Goal: Task Accomplishment & Management: Use online tool/utility

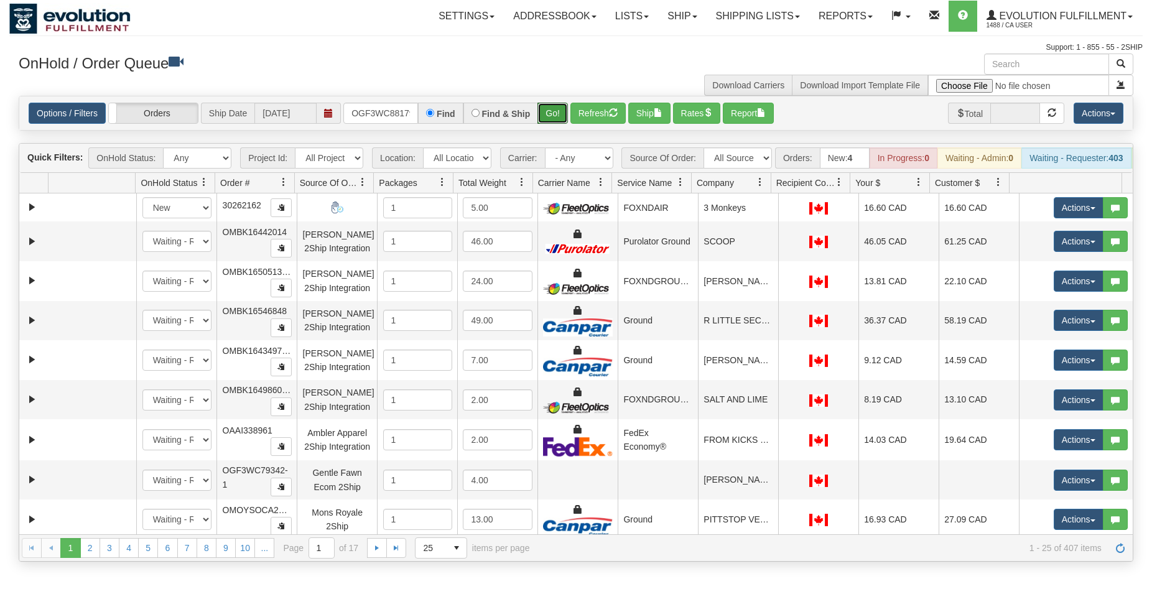
click at [549, 114] on button "Go!" at bounding box center [553, 113] width 30 height 21
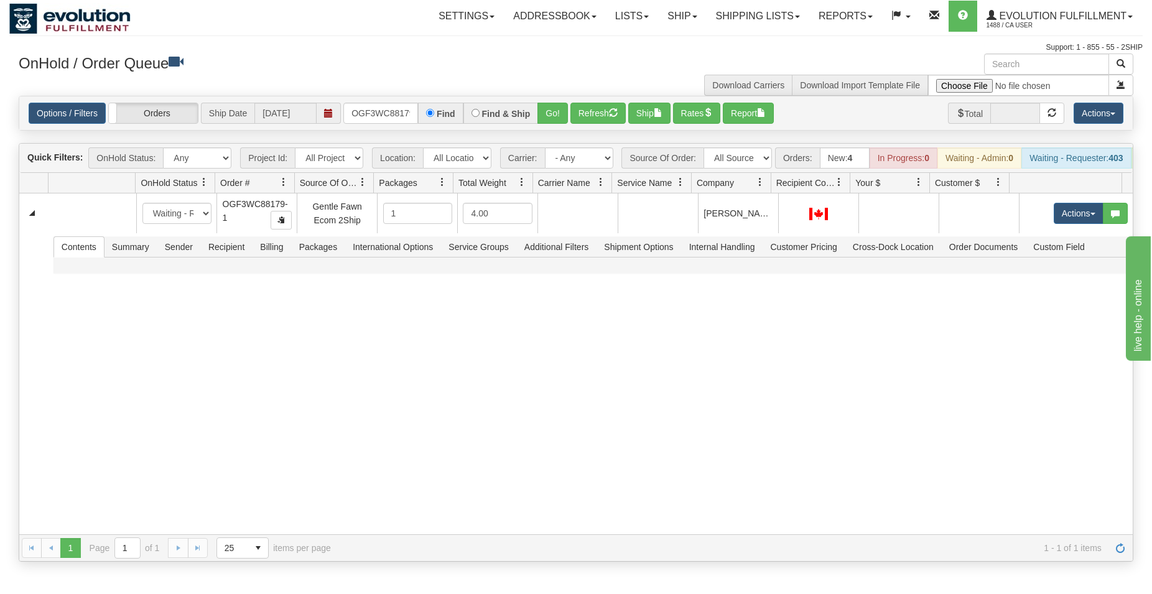
scroll to position [0, 12]
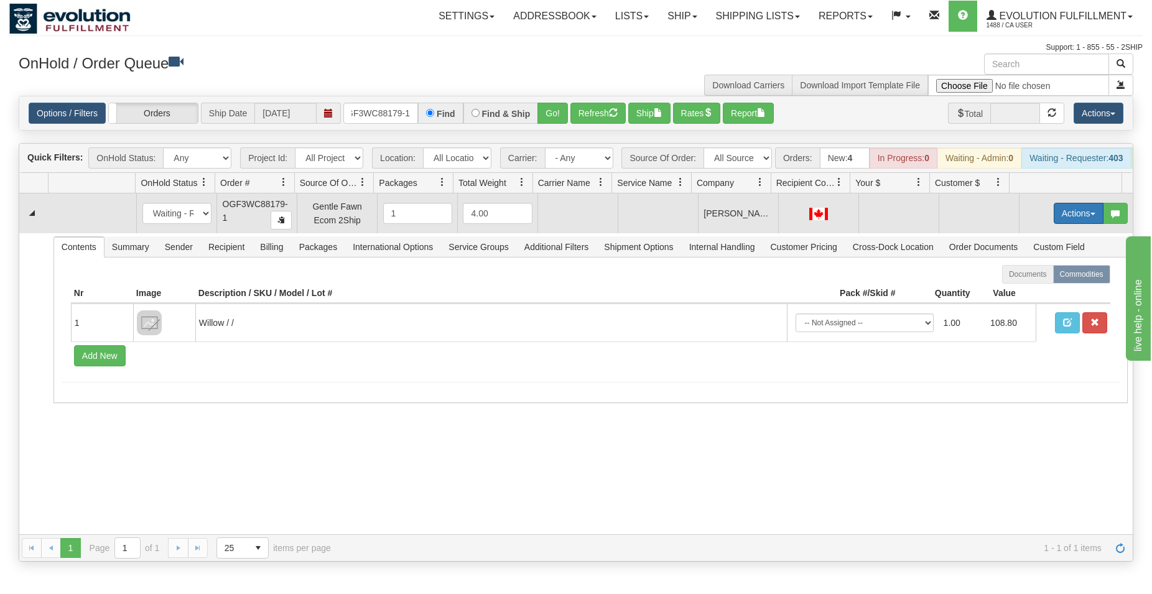
click at [1078, 219] on button "Actions" at bounding box center [1079, 213] width 50 height 21
click at [1022, 274] on span "Rate All Services" at bounding box center [1053, 269] width 75 height 10
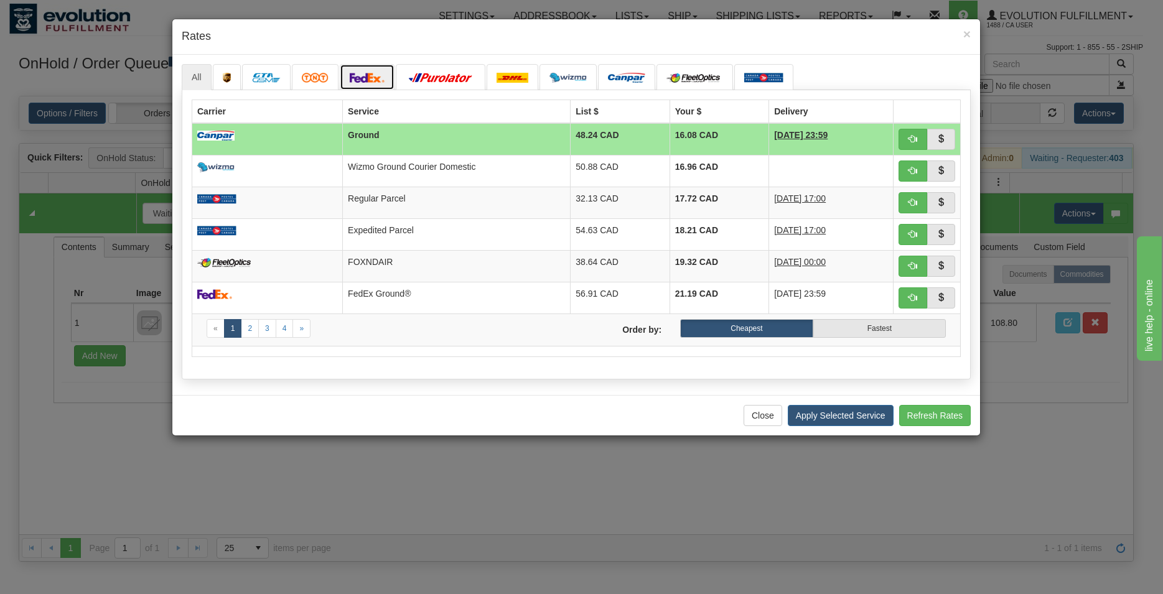
click at [378, 75] on img at bounding box center [367, 78] width 35 height 10
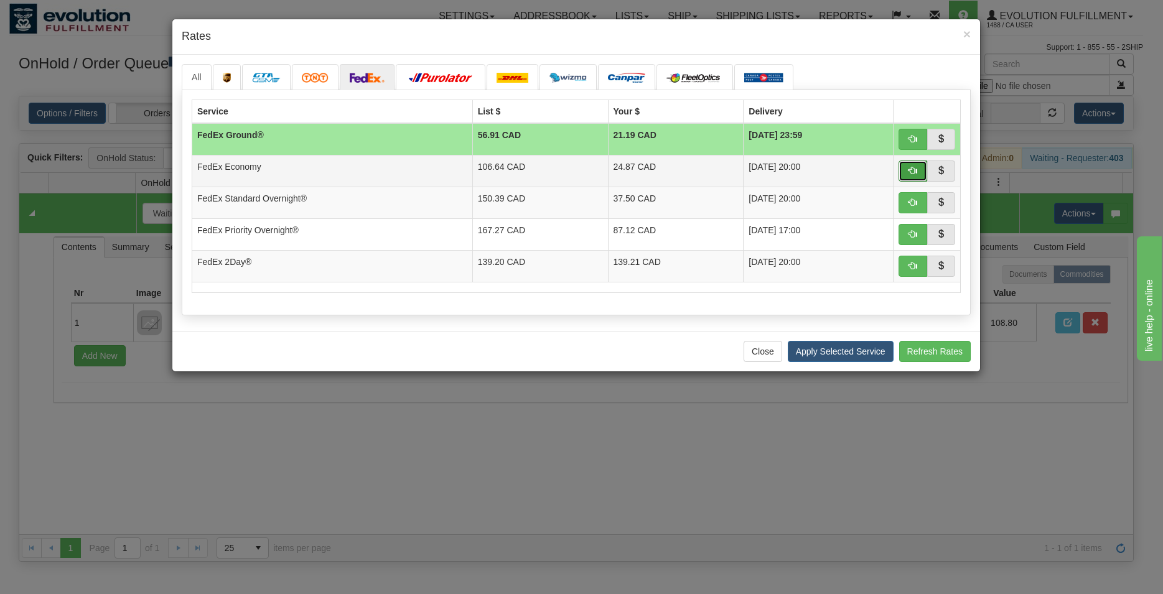
click at [912, 172] on span "button" at bounding box center [913, 170] width 9 height 9
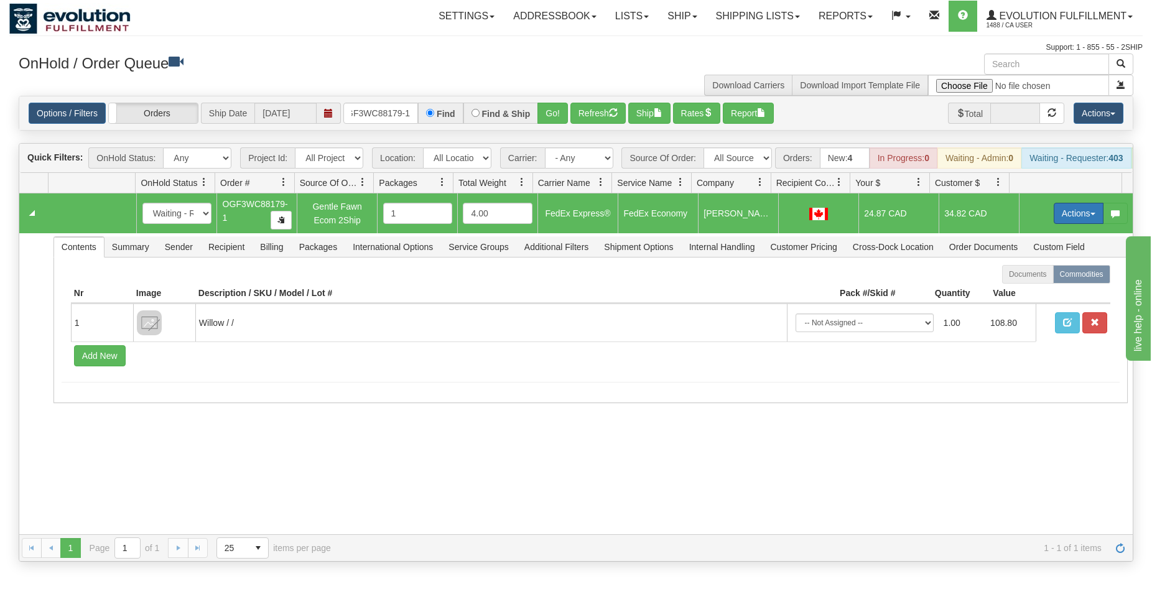
click at [1054, 214] on button "Actions" at bounding box center [1079, 213] width 50 height 21
click at [1021, 291] on span "Ship" at bounding box center [1029, 286] width 26 height 10
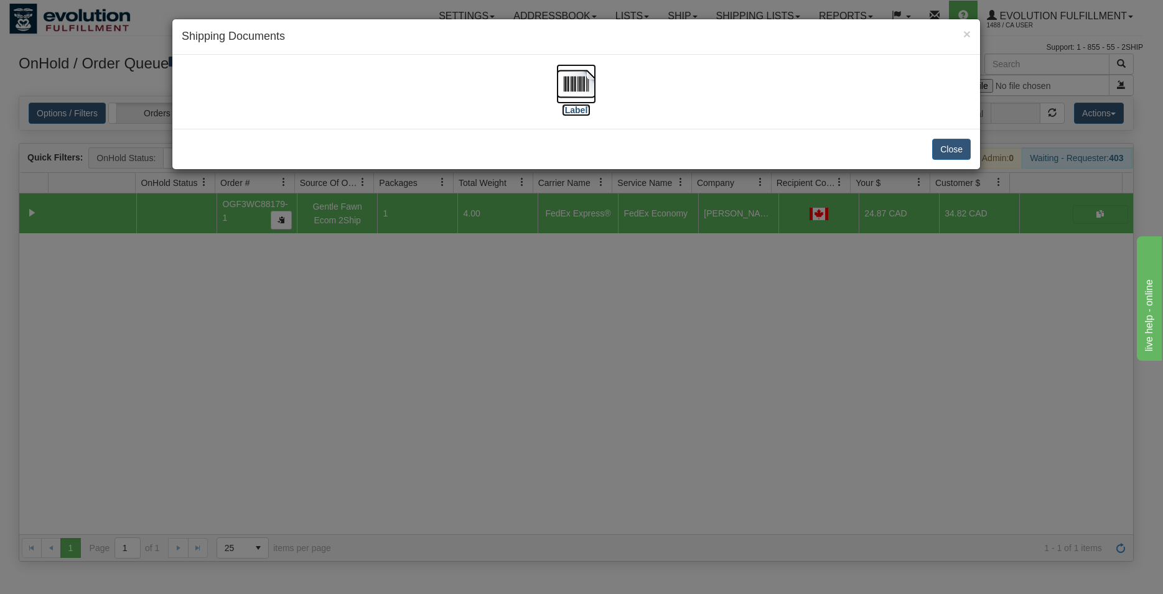
click at [582, 86] on img at bounding box center [576, 84] width 40 height 40
click at [947, 143] on button "Close" at bounding box center [951, 149] width 39 height 21
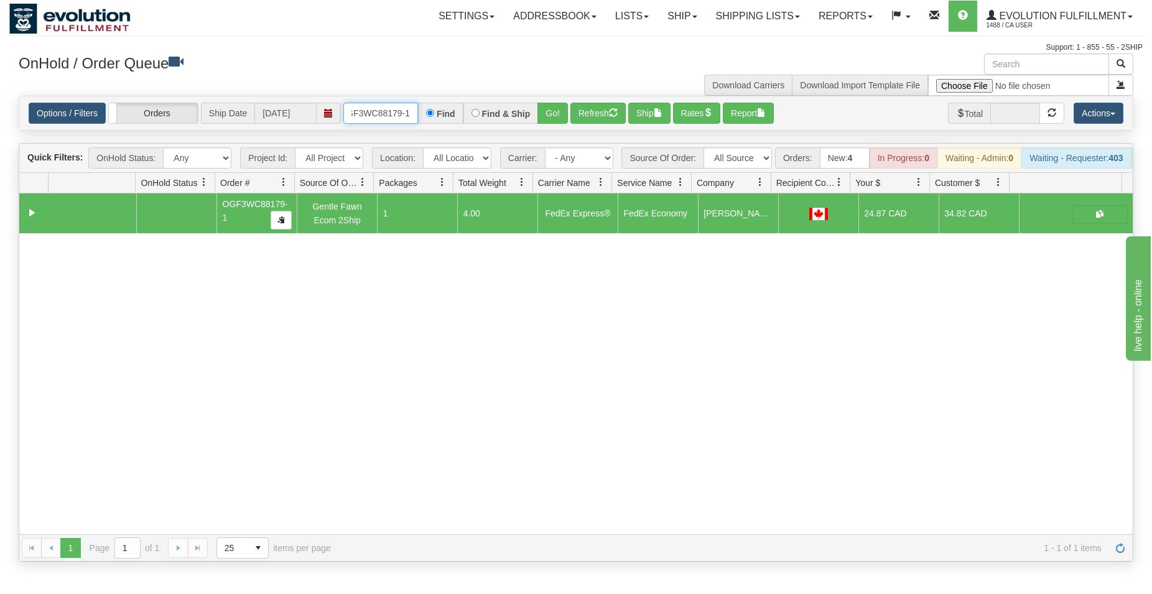
click at [376, 112] on input "OGF3WC88179-1" at bounding box center [381, 113] width 75 height 21
click at [376, 111] on input "OGF3WC88179-1" at bounding box center [381, 113] width 75 height 21
click at [549, 112] on button "Go!" at bounding box center [553, 113] width 30 height 21
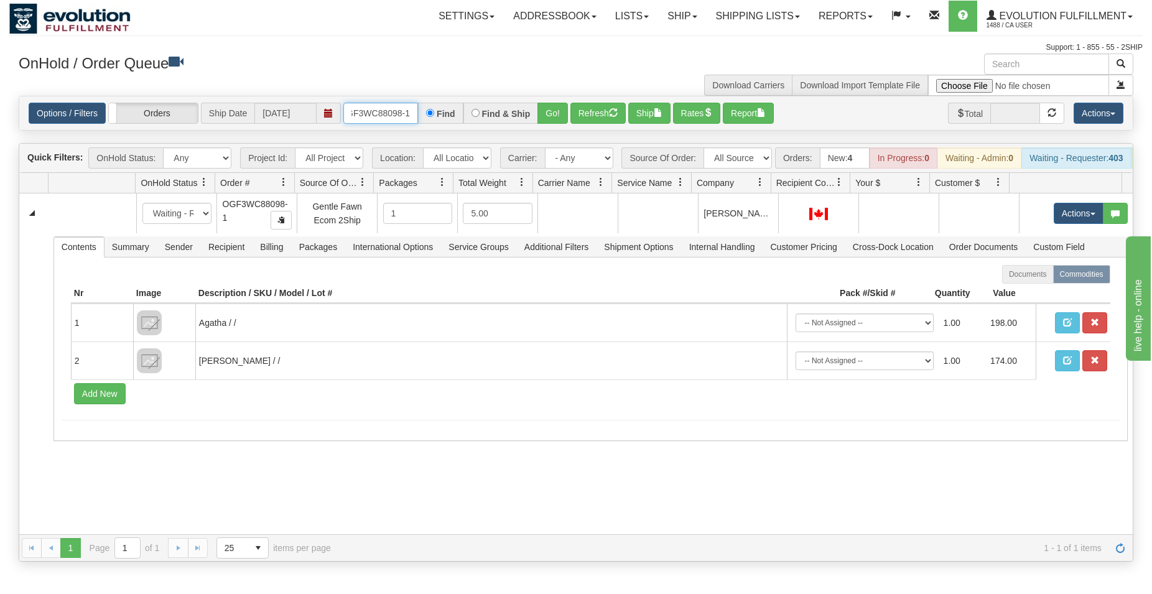
click at [380, 116] on input "OGF3WC88098-1" at bounding box center [381, 113] width 75 height 21
click at [553, 113] on button "Go!" at bounding box center [553, 113] width 30 height 21
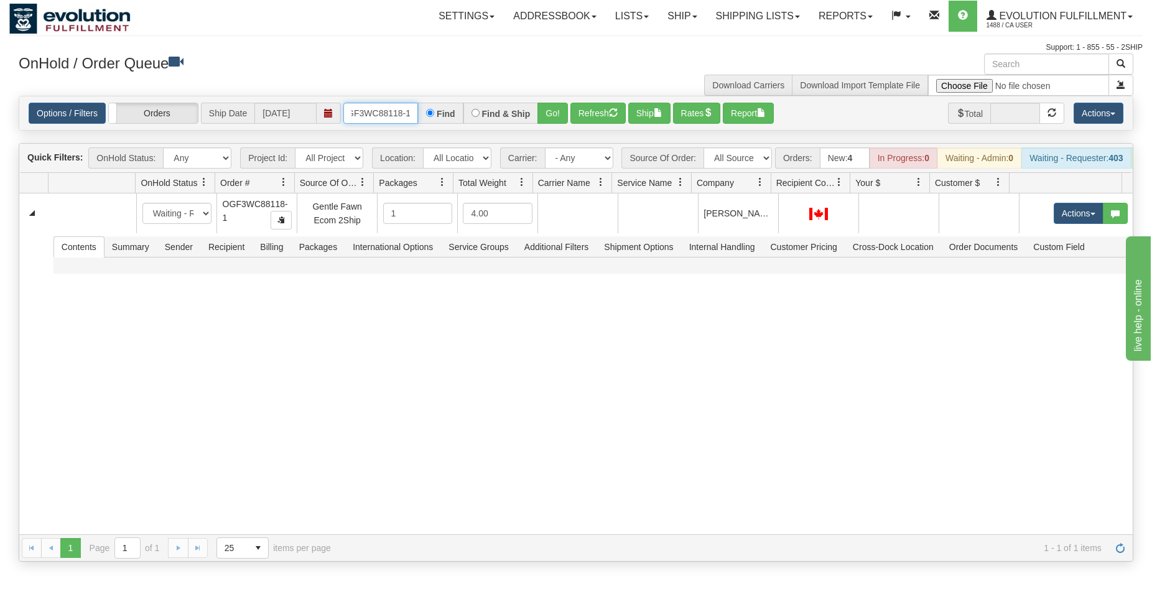
click at [365, 113] on input "OGF3WC88118-1" at bounding box center [381, 113] width 75 height 21
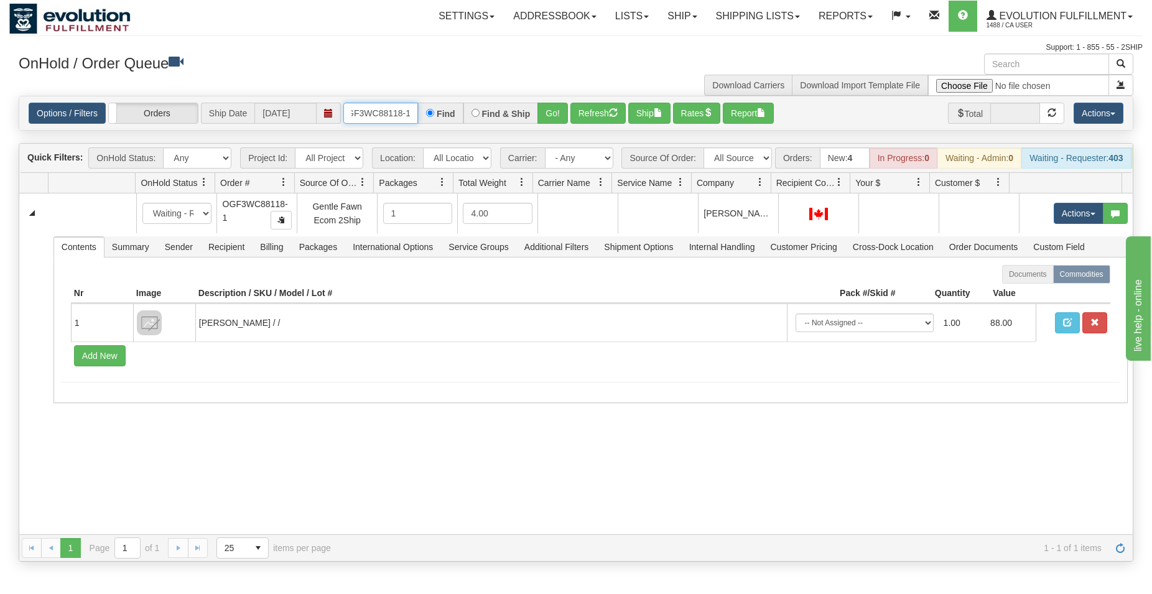
click at [365, 113] on input "OGF3WC88118-1" at bounding box center [381, 113] width 75 height 21
click at [541, 113] on button "Go!" at bounding box center [553, 113] width 30 height 21
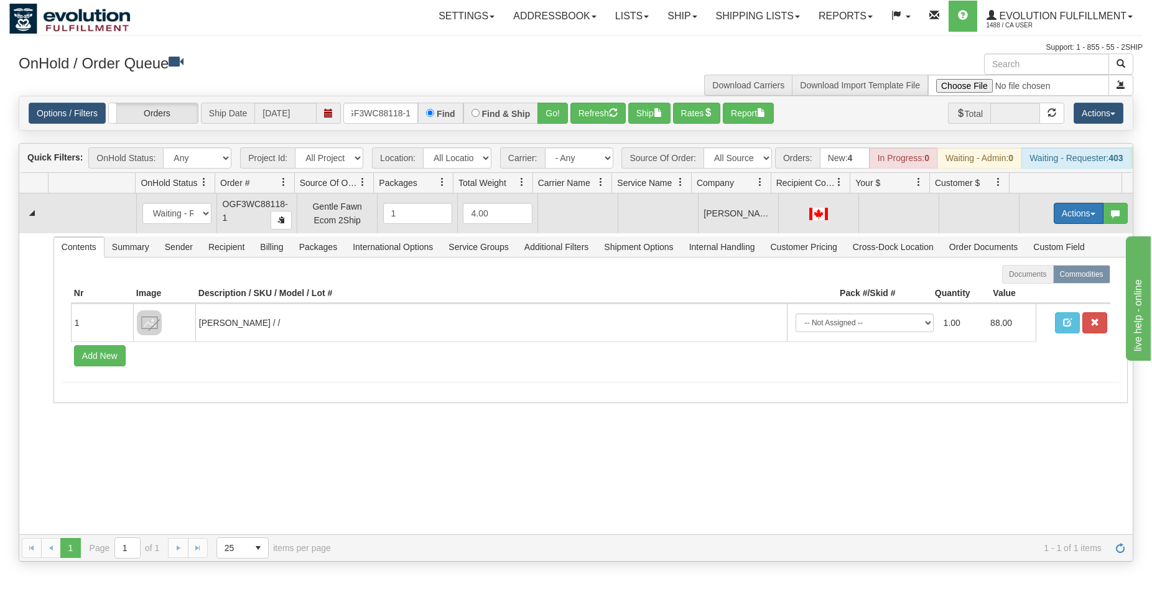
click at [1078, 218] on button "Actions" at bounding box center [1079, 213] width 50 height 21
click at [1040, 274] on span "Rate All Services" at bounding box center [1053, 269] width 75 height 10
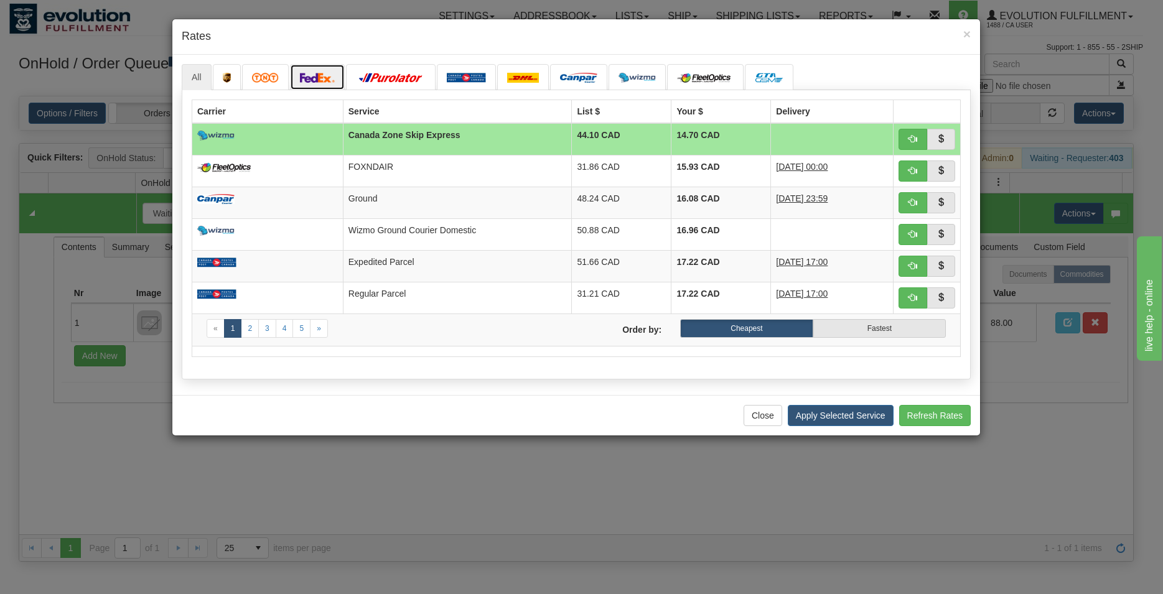
click at [328, 75] on img at bounding box center [317, 78] width 35 height 10
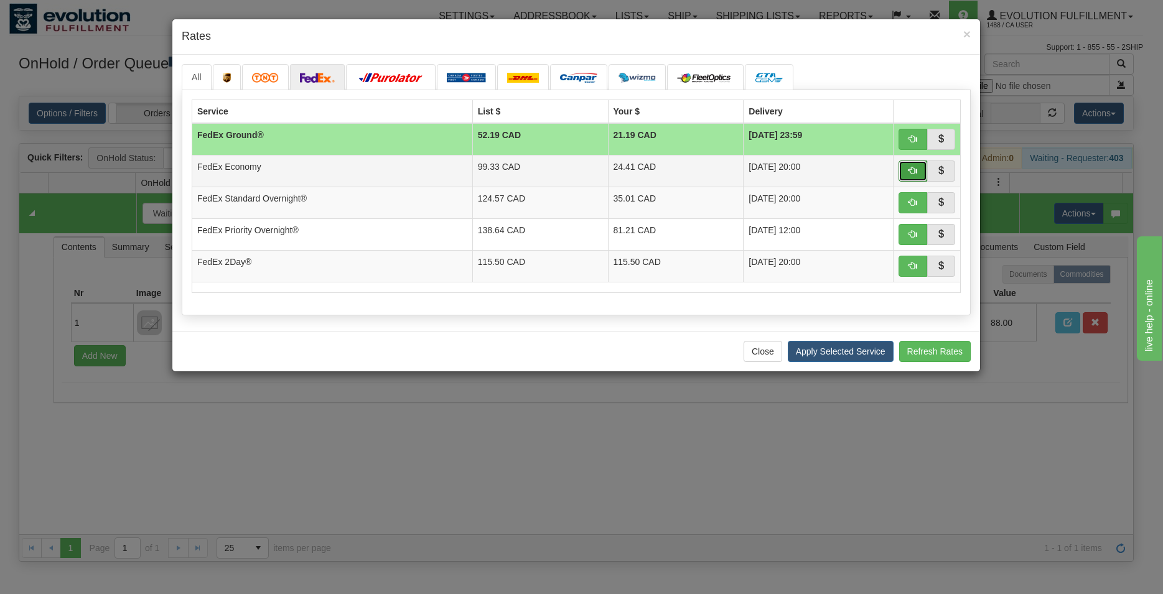
click at [915, 173] on span "button" at bounding box center [913, 170] width 9 height 9
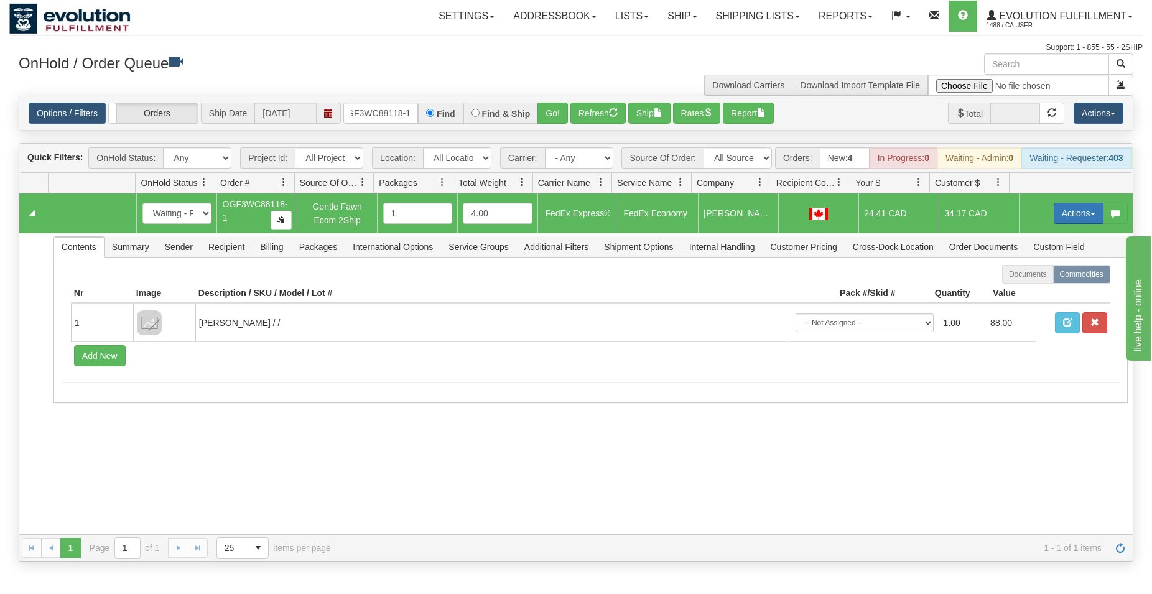
click at [1057, 222] on button "Actions" at bounding box center [1079, 213] width 50 height 21
click at [1017, 291] on span "Ship" at bounding box center [1029, 286] width 26 height 10
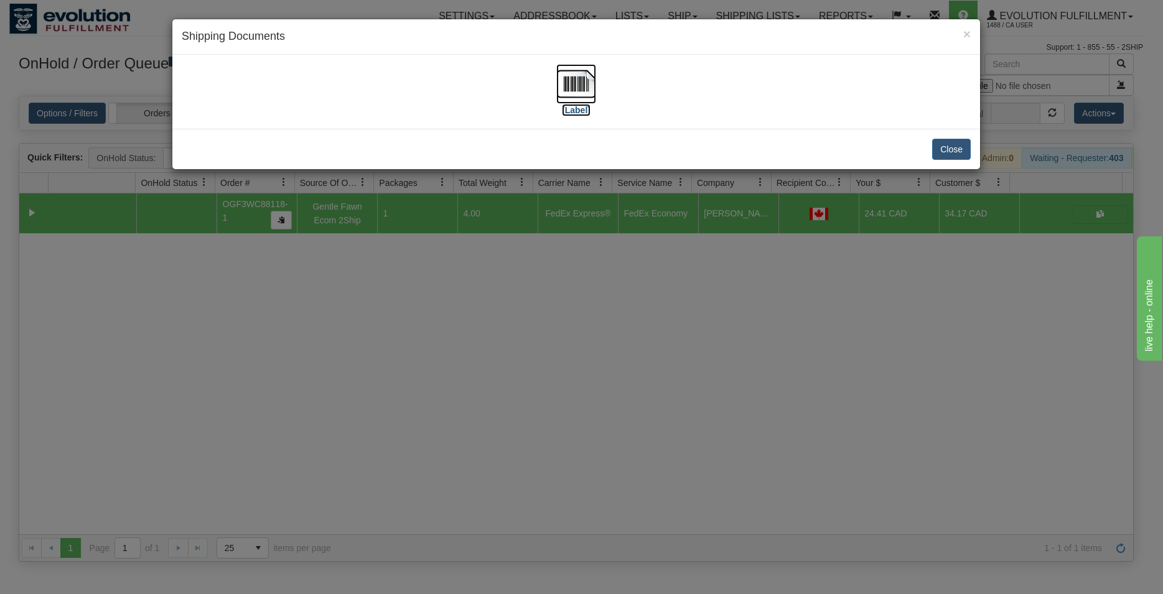
click at [579, 93] on img at bounding box center [576, 84] width 40 height 40
click at [937, 146] on button "Close" at bounding box center [951, 149] width 39 height 21
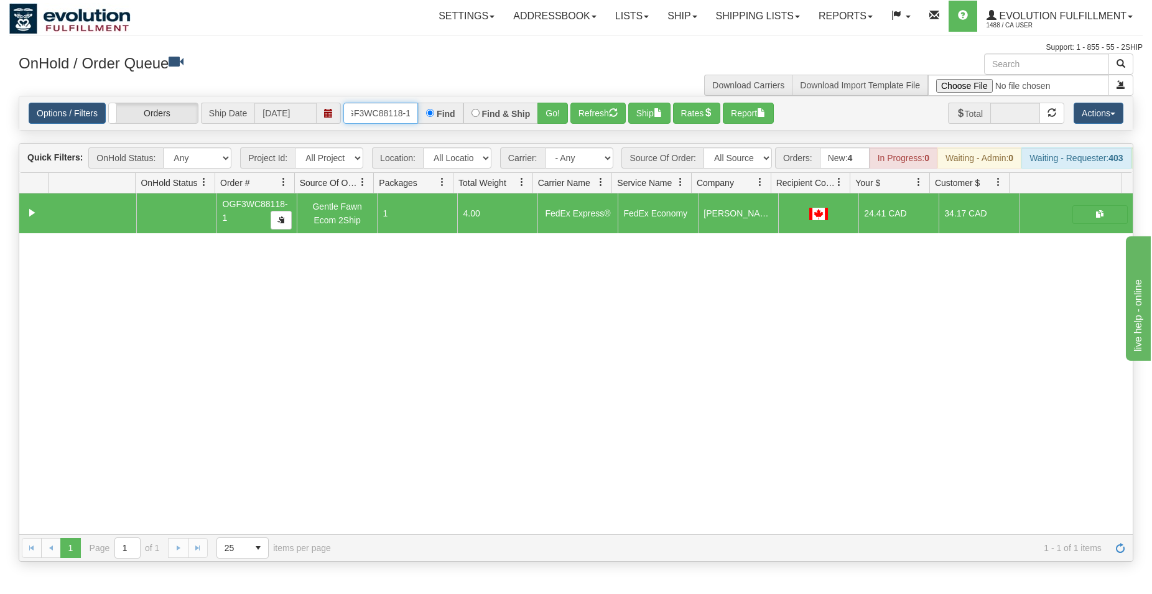
click at [375, 114] on input "OGF3WC88118-1" at bounding box center [381, 113] width 75 height 21
click at [374, 113] on input "OGF3WC88118-1" at bounding box center [381, 113] width 75 height 21
click at [555, 117] on button "Go!" at bounding box center [553, 113] width 30 height 21
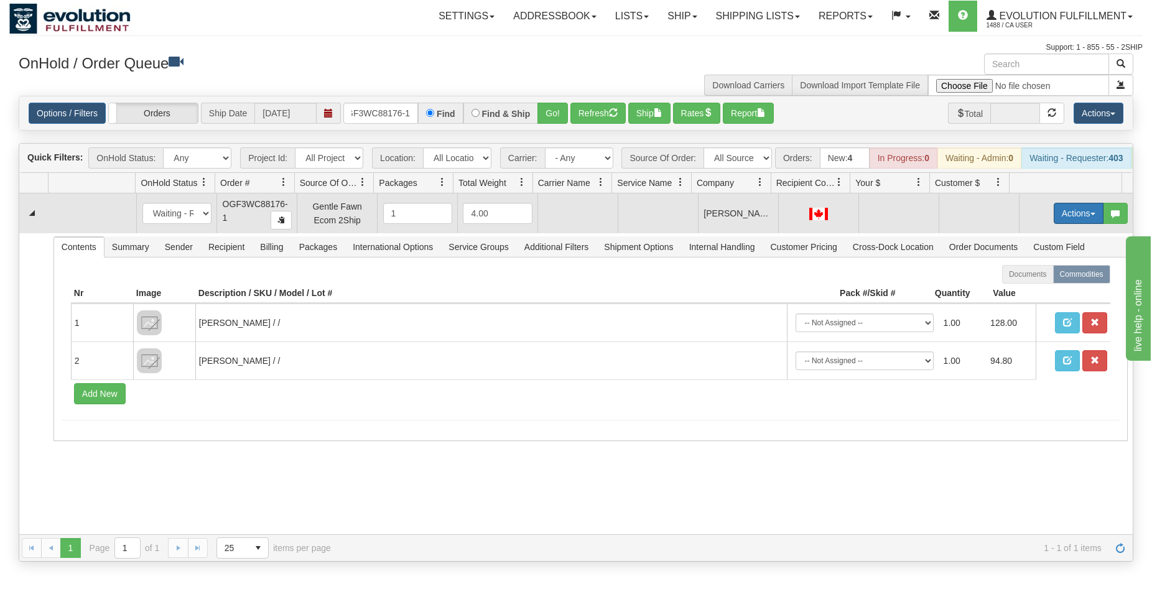
click at [1091, 215] on span "button" at bounding box center [1093, 214] width 5 height 2
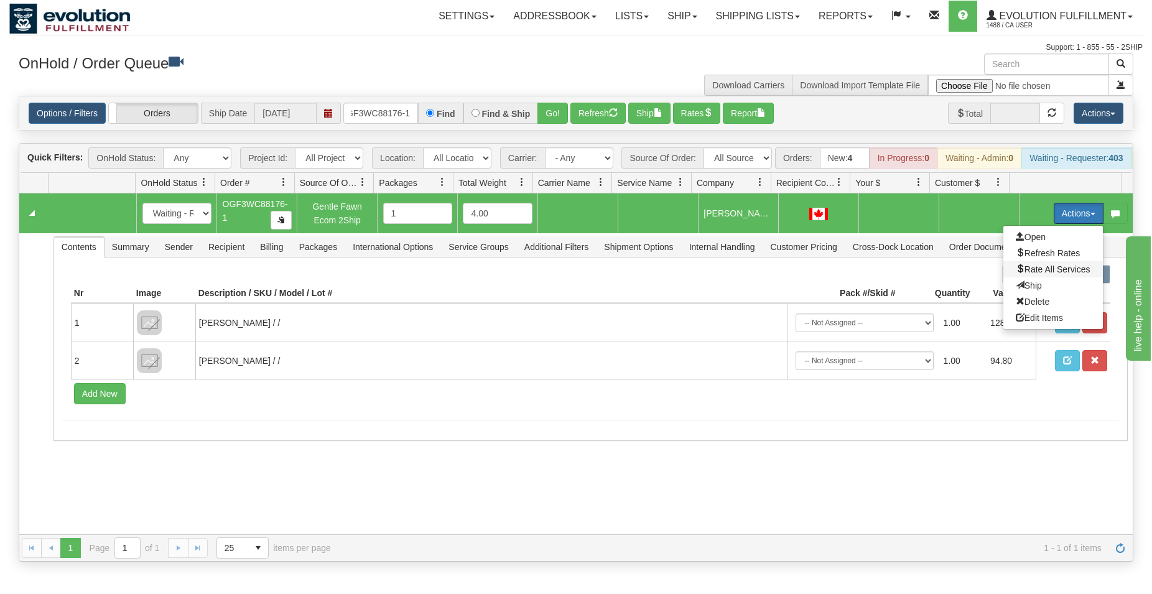
click at [1050, 274] on span "Rate All Services" at bounding box center [1053, 269] width 75 height 10
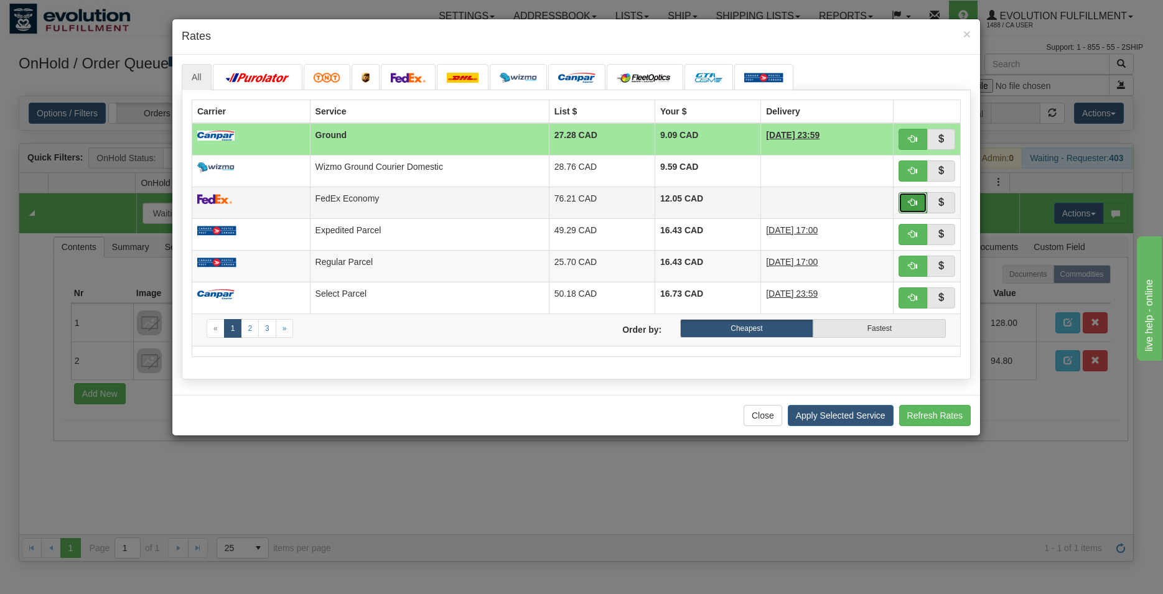
click at [919, 199] on button "button" at bounding box center [913, 202] width 29 height 21
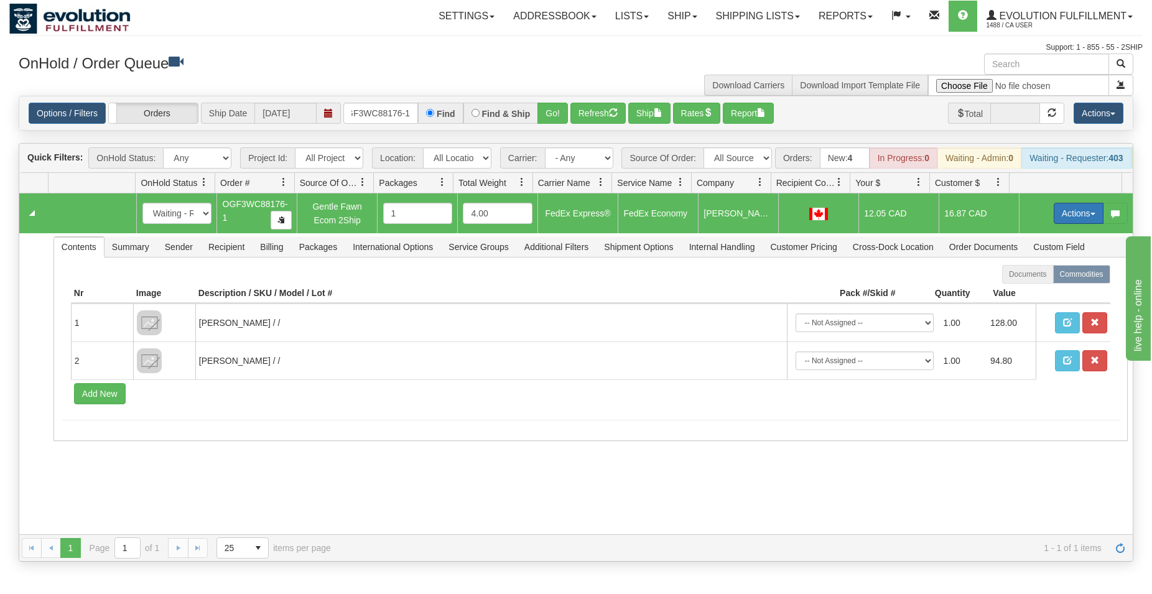
click at [1064, 224] on button "Actions" at bounding box center [1079, 213] width 50 height 21
click at [1020, 291] on span "Ship" at bounding box center [1029, 286] width 26 height 10
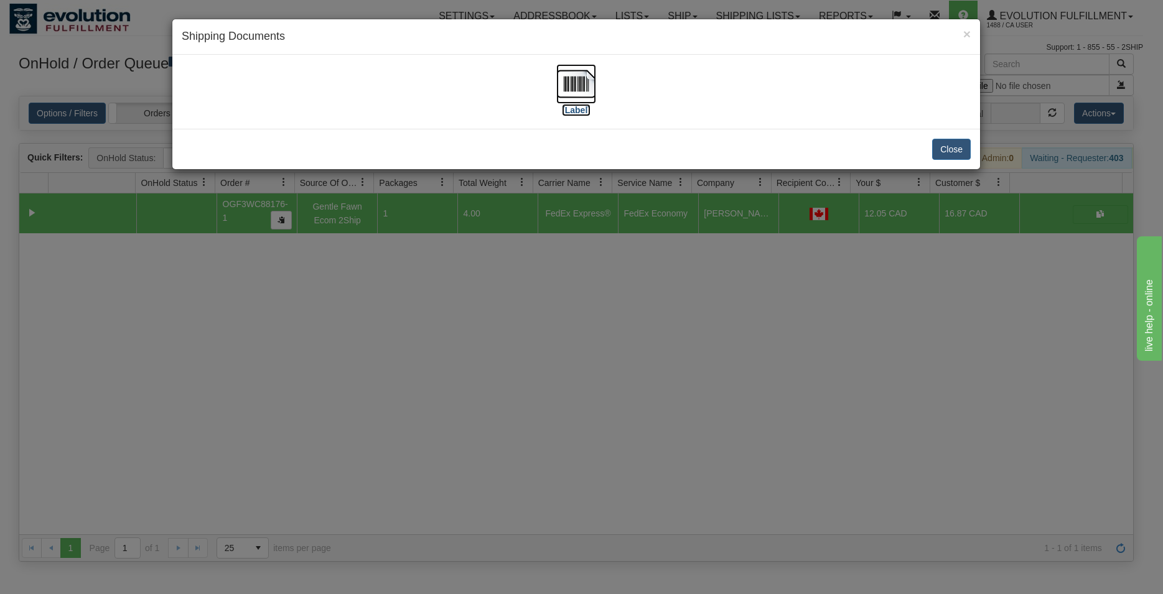
click at [584, 87] on img at bounding box center [576, 84] width 40 height 40
click at [952, 144] on button "Close" at bounding box center [951, 149] width 39 height 21
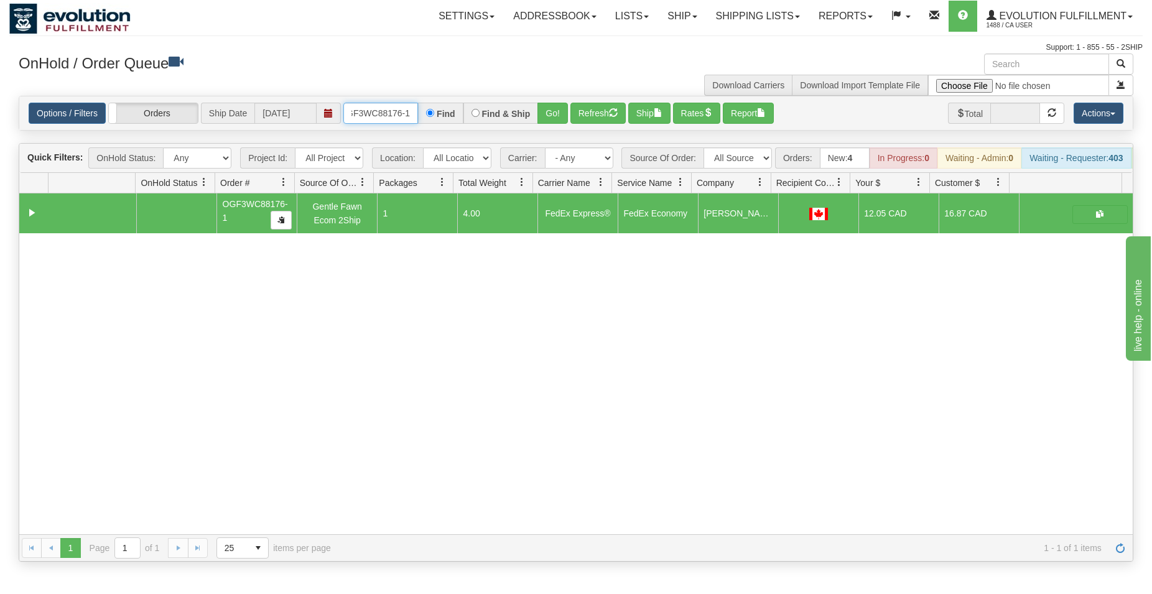
click at [405, 113] on input "OGF3WC88176-1" at bounding box center [381, 113] width 75 height 21
click at [545, 111] on button "Go!" at bounding box center [553, 113] width 30 height 21
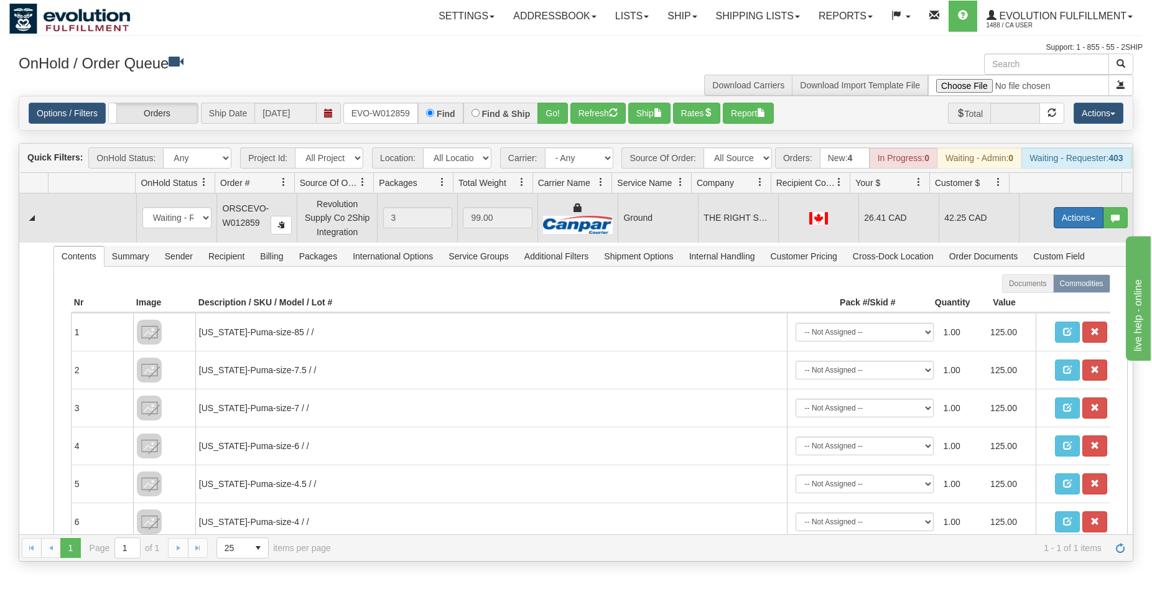
click at [1072, 227] on button "Actions" at bounding box center [1079, 217] width 50 height 21
click at [1022, 295] on span "Ship" at bounding box center [1029, 290] width 26 height 10
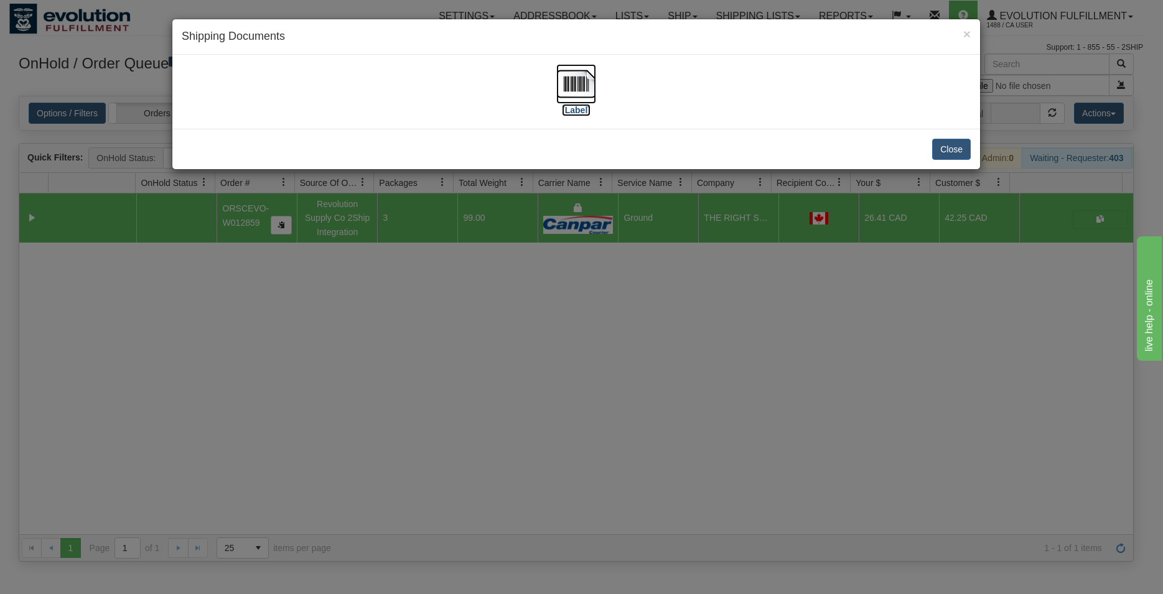
click at [577, 85] on img at bounding box center [576, 84] width 40 height 40
click at [958, 153] on button "Close" at bounding box center [951, 149] width 39 height 21
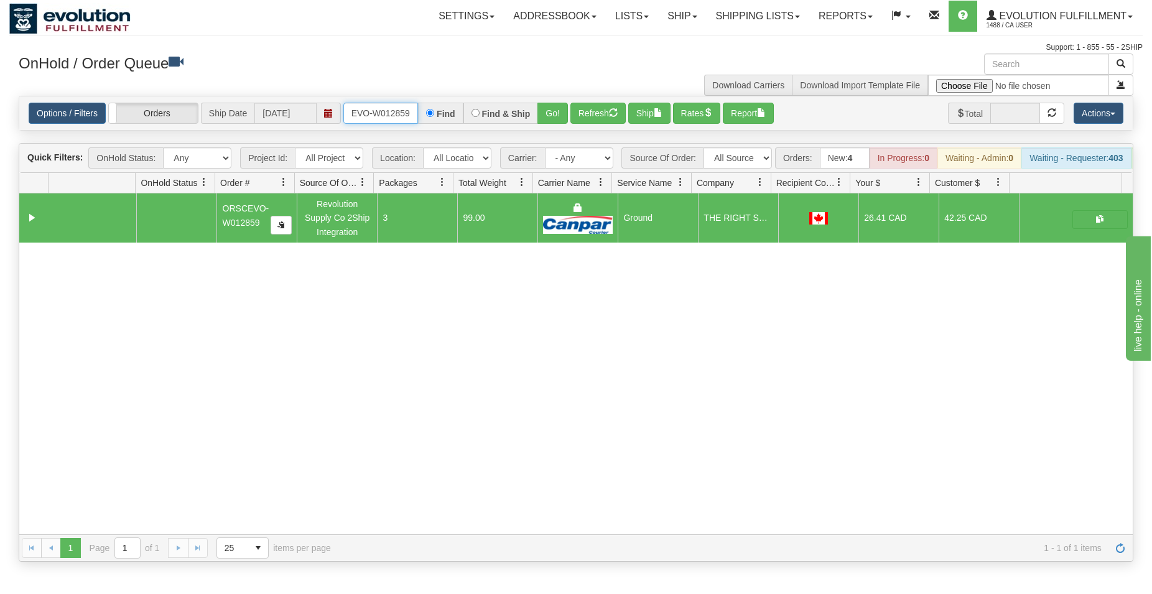
click at [398, 111] on input "ORSCEVO-W012859" at bounding box center [381, 113] width 75 height 21
click at [398, 110] on input "ORSCEVO-W012859" at bounding box center [381, 113] width 75 height 21
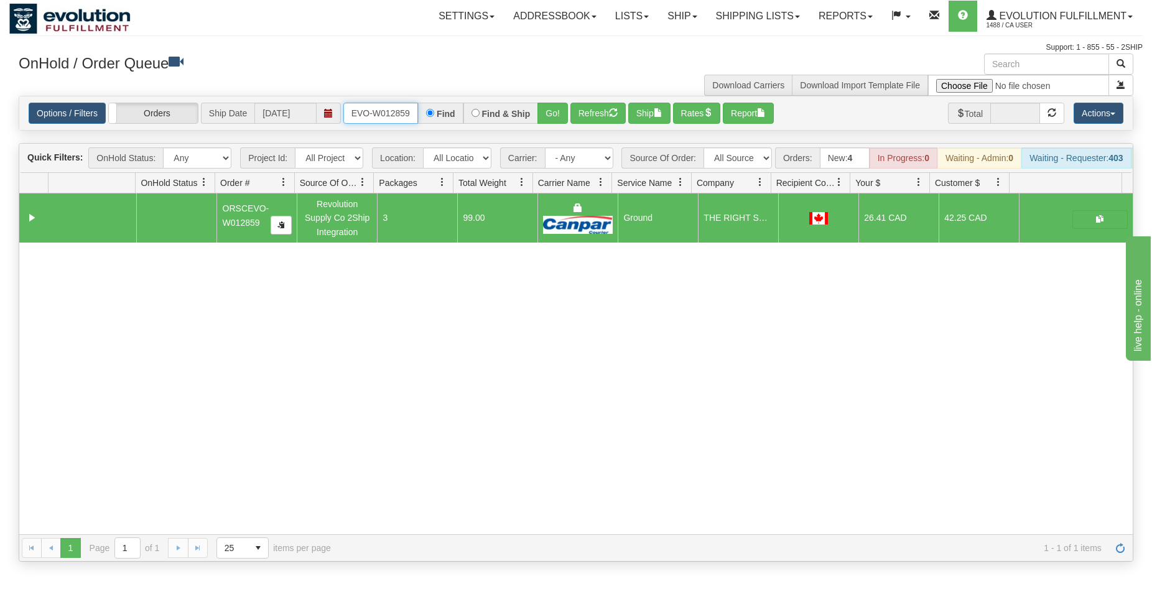
click at [398, 110] on input "ORSCEVO-W012859" at bounding box center [381, 113] width 75 height 21
type input "ORSCEVO-W012857"
click at [546, 114] on button "Go!" at bounding box center [553, 113] width 30 height 21
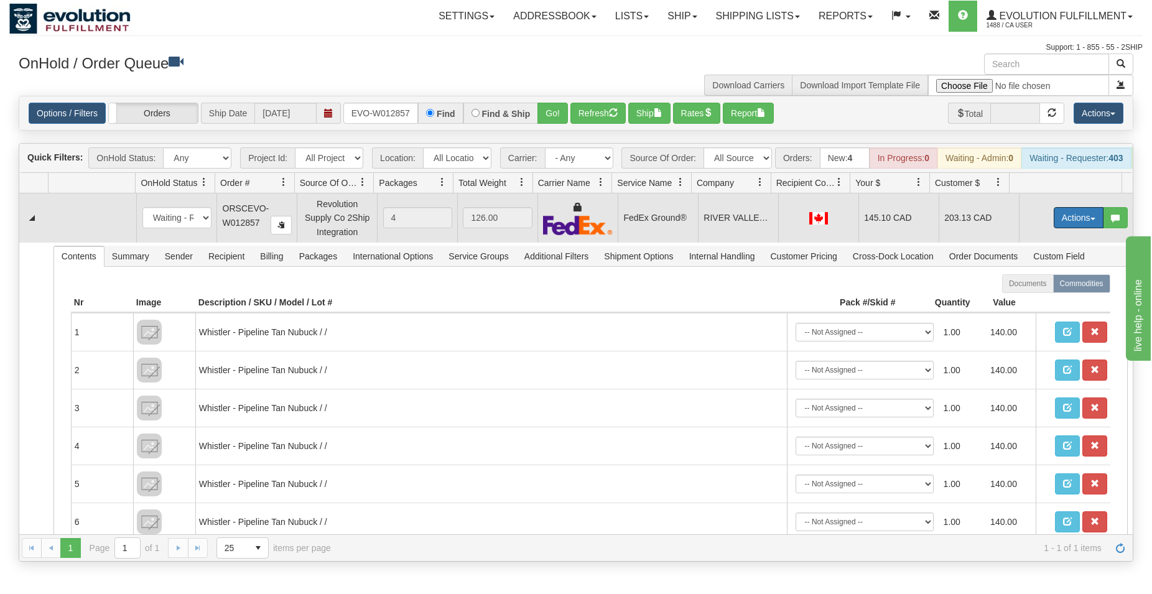
click at [1059, 227] on button "Actions" at bounding box center [1079, 217] width 50 height 21
click at [1031, 279] on span "Rate All Services" at bounding box center [1053, 274] width 75 height 10
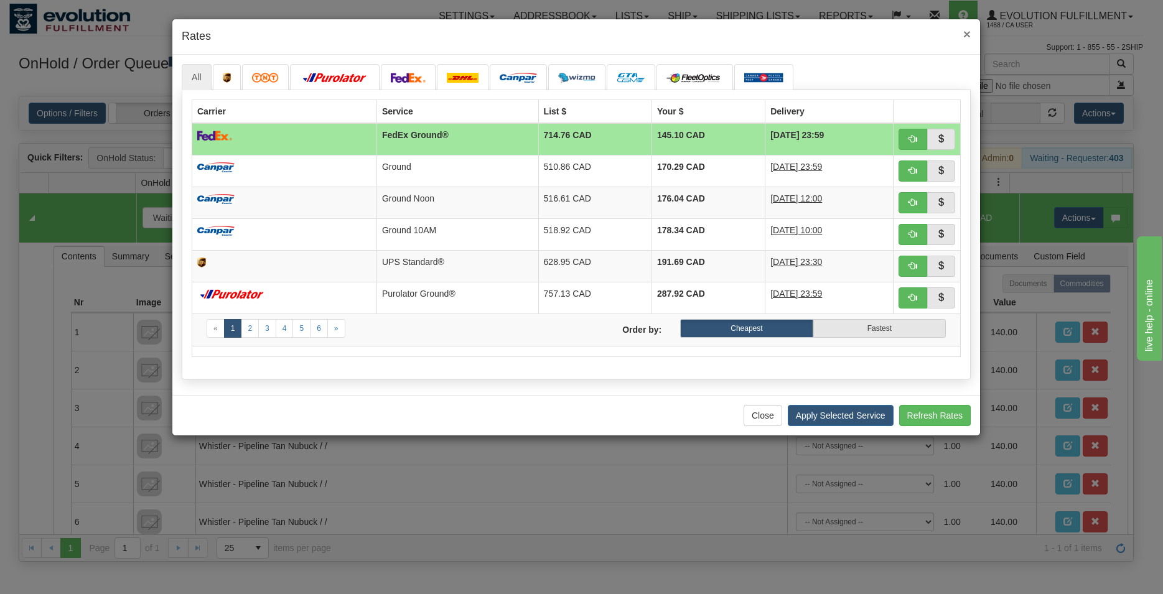
click at [968, 38] on span "×" at bounding box center [966, 34] width 7 height 14
